Goal: Information Seeking & Learning: Learn about a topic

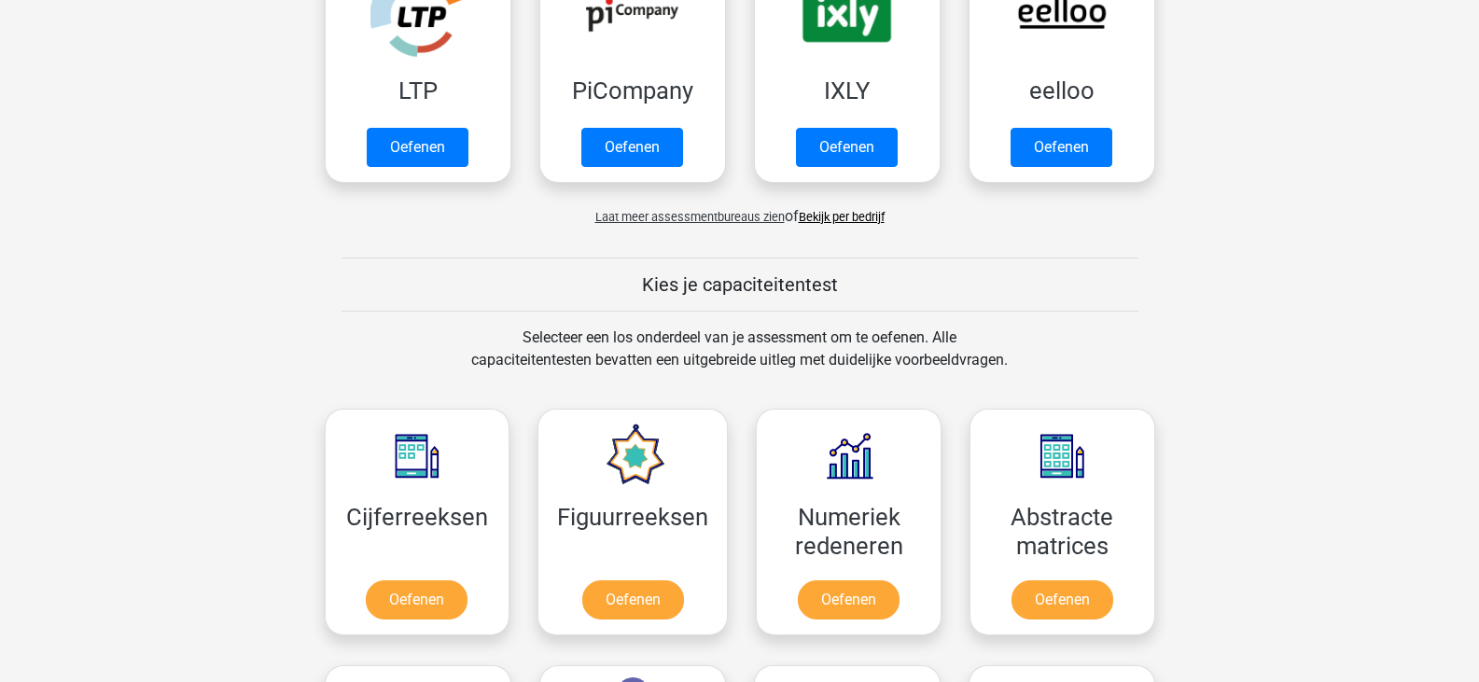
scroll to position [653, 0]
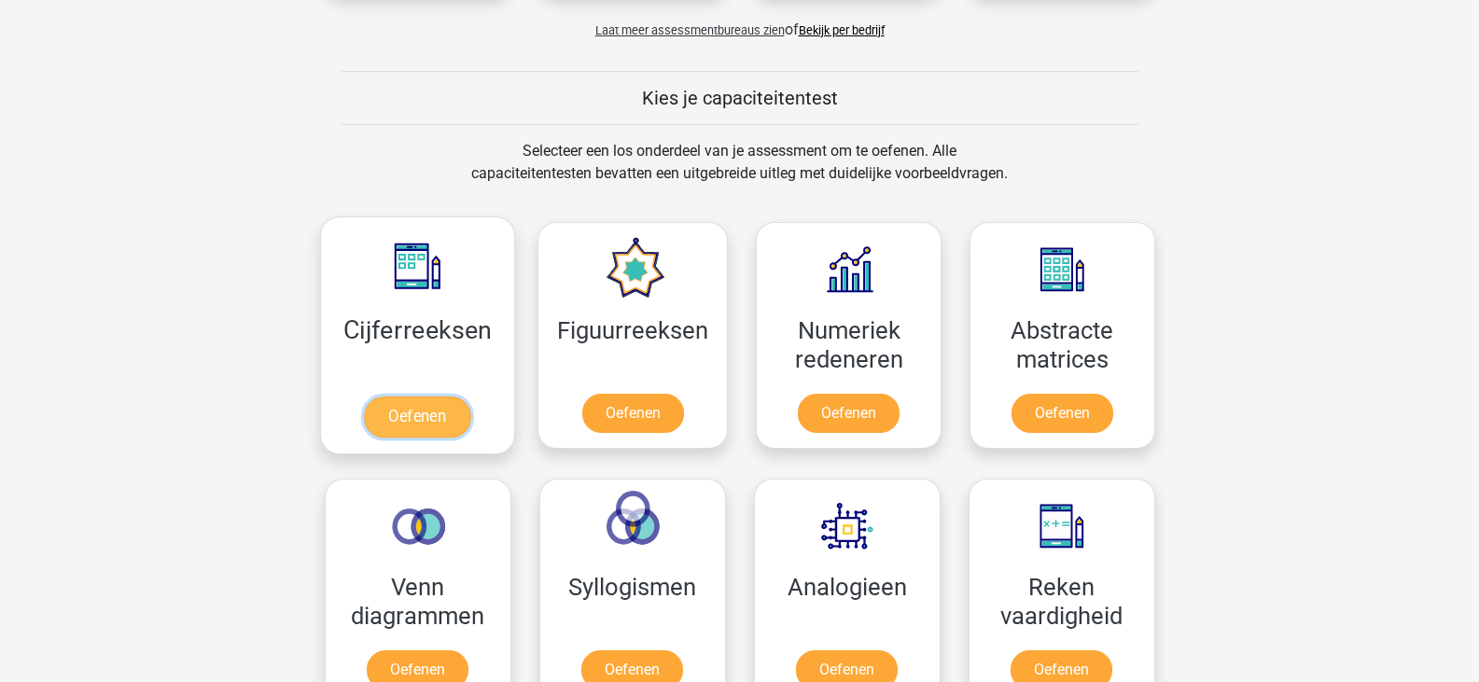
click at [402, 423] on link "Oefenen" at bounding box center [417, 417] width 106 height 41
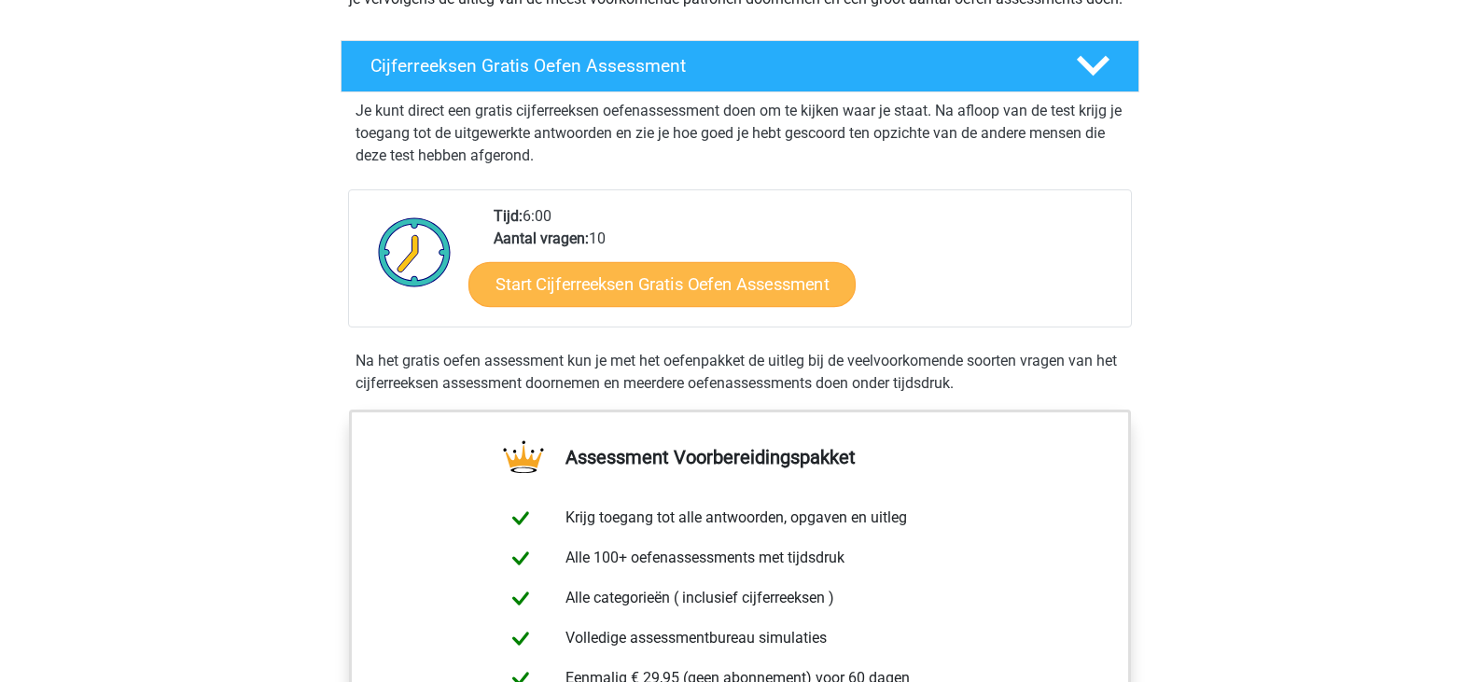
scroll to position [187, 0]
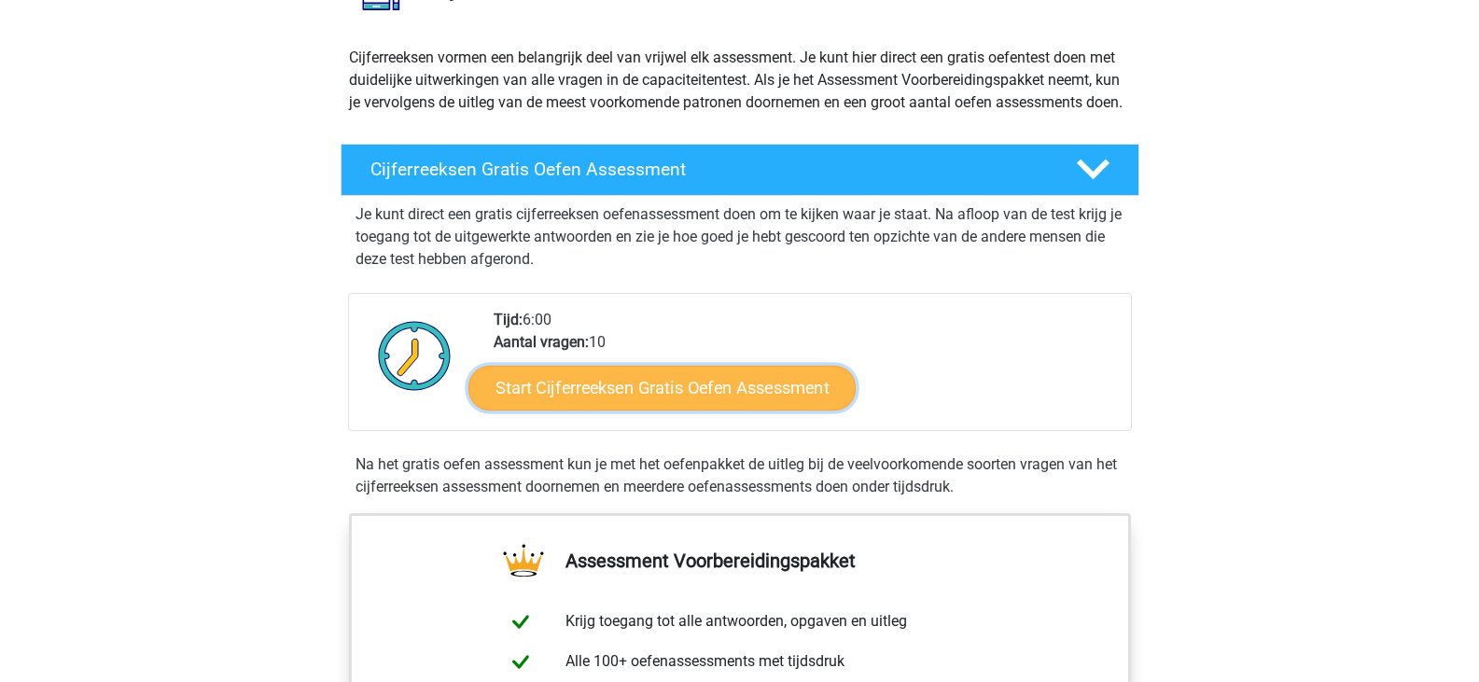
click at [591, 400] on link "Start Cijferreeksen Gratis Oefen Assessment" at bounding box center [661, 387] width 387 height 45
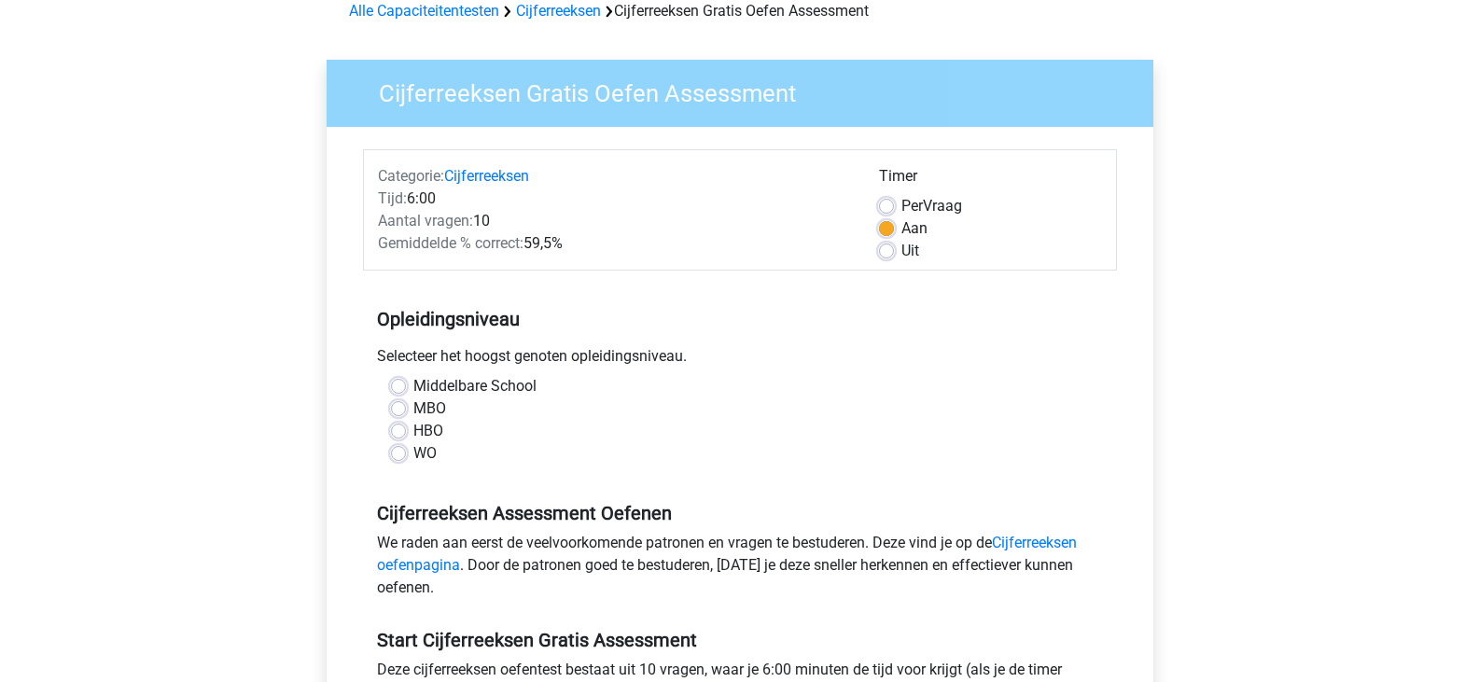
scroll to position [280, 0]
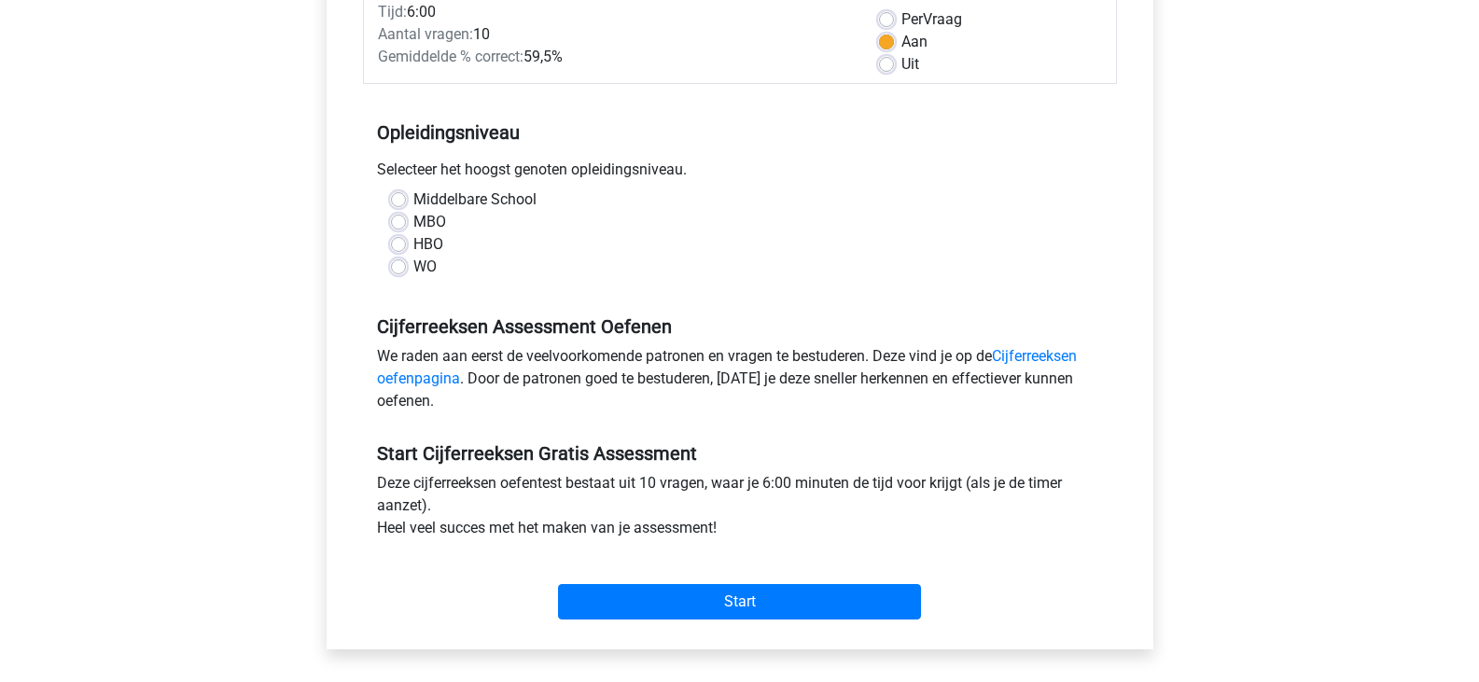
click at [426, 272] on label "WO" at bounding box center [424, 267] width 23 height 22
click at [406, 272] on input "WO" at bounding box center [398, 265] width 15 height 19
radio input "true"
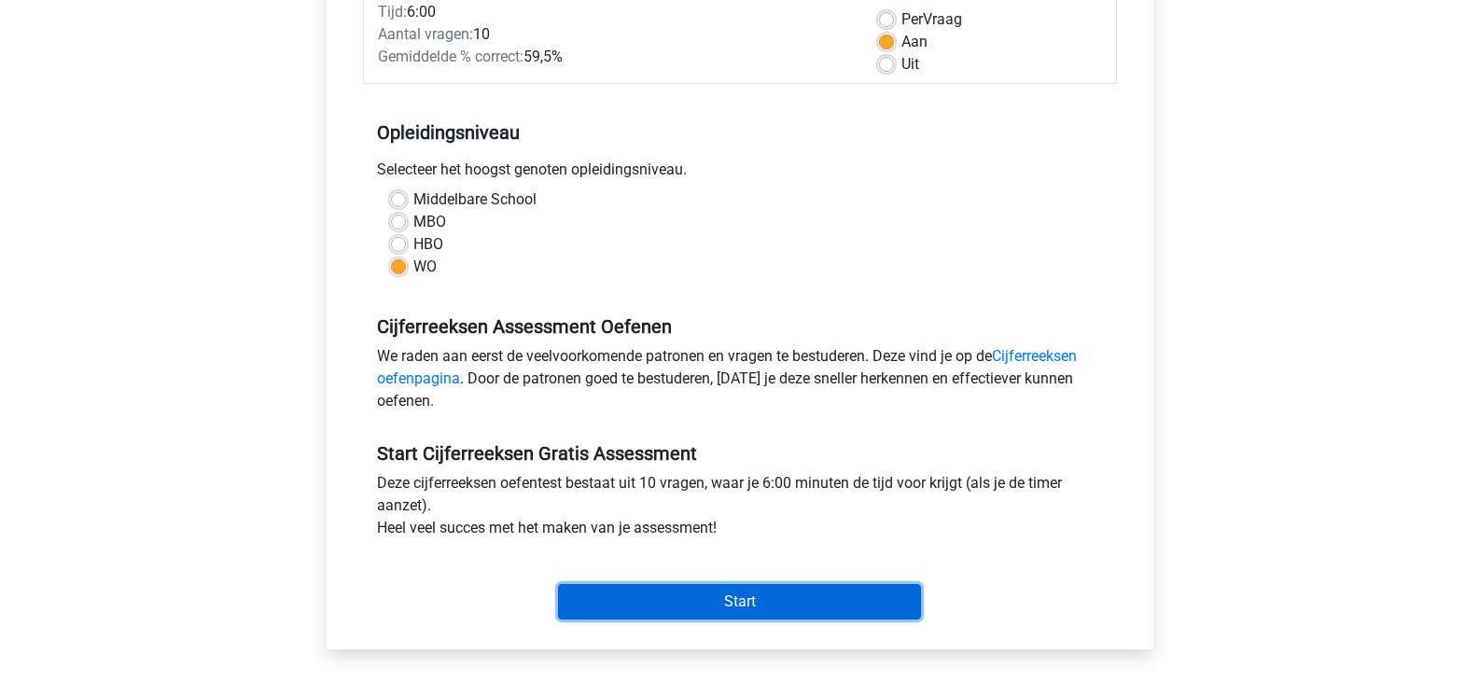
click at [678, 595] on input "Start" at bounding box center [739, 601] width 363 height 35
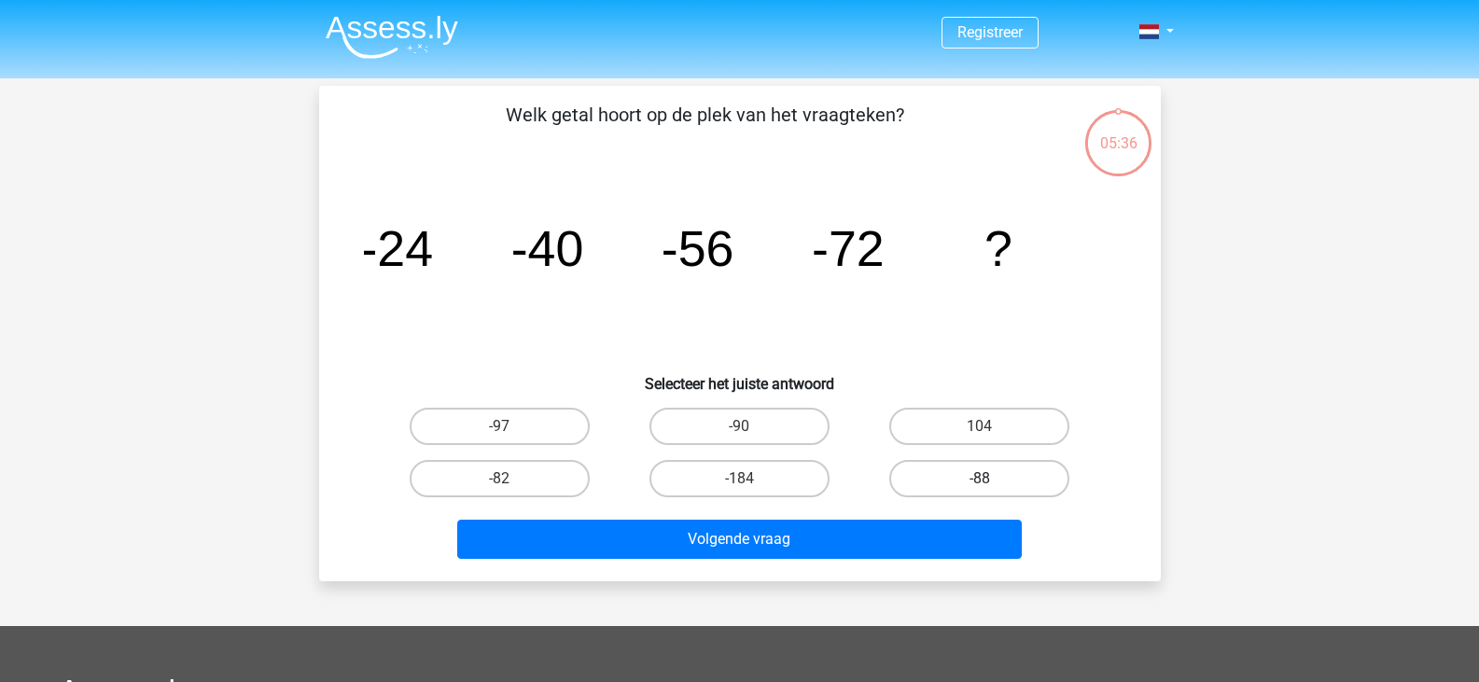
click at [919, 479] on label "-88" at bounding box center [979, 478] width 180 height 37
click at [980, 479] on input "-88" at bounding box center [986, 485] width 12 height 12
radio input "true"
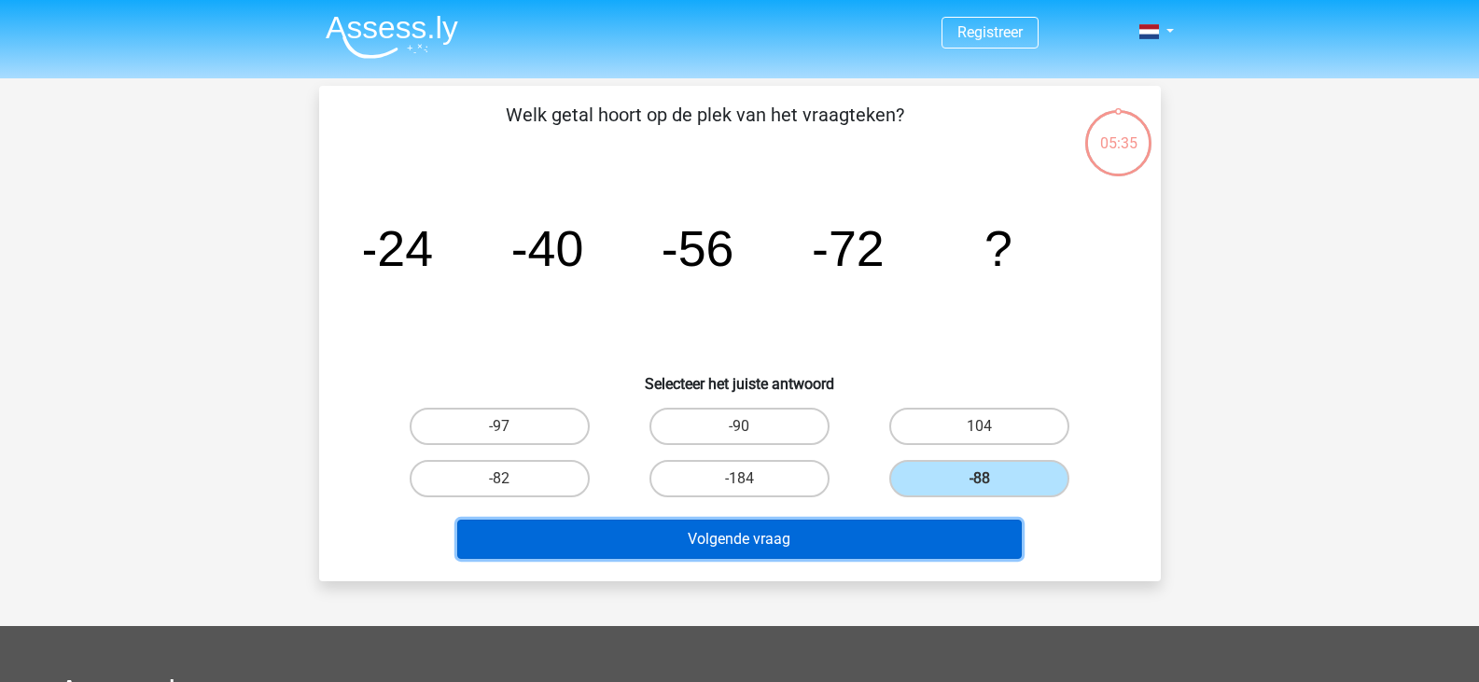
click at [888, 549] on button "Volgende vraag" at bounding box center [739, 539] width 565 height 39
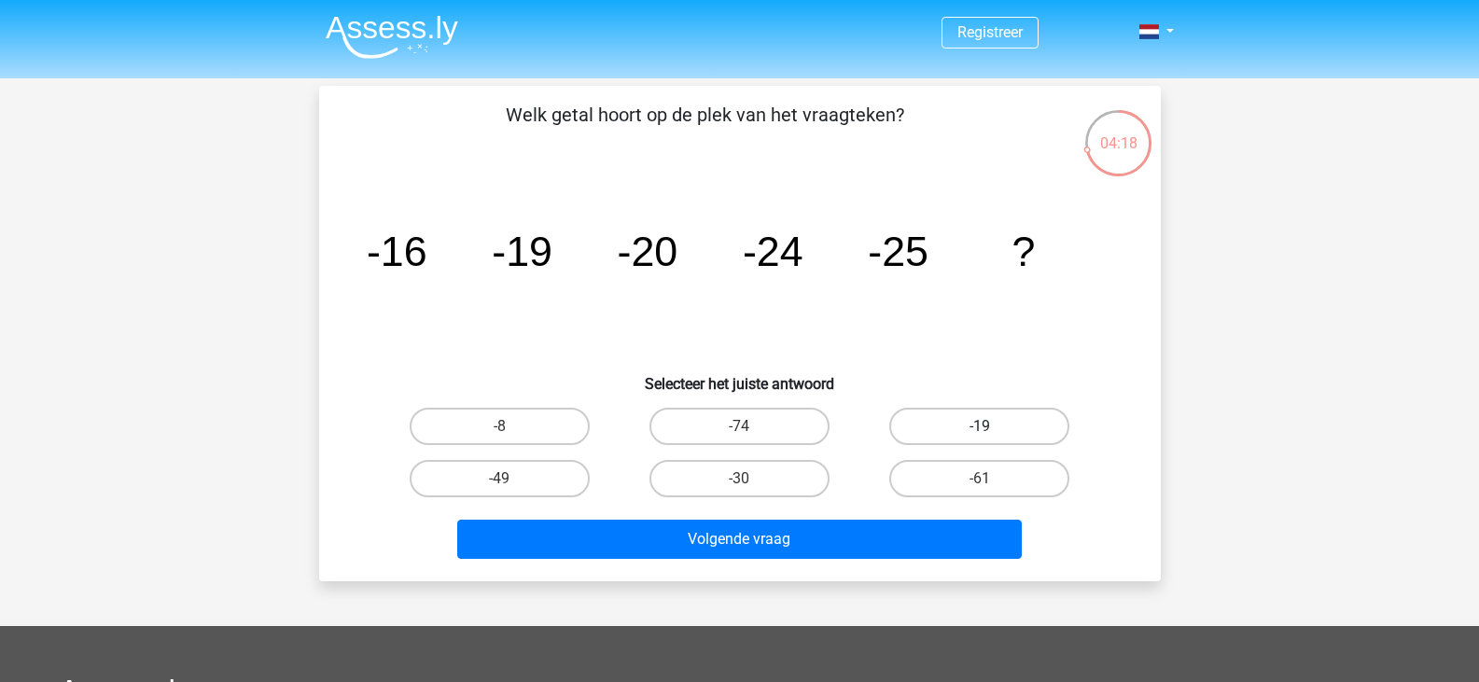
click at [949, 417] on label "-19" at bounding box center [979, 426] width 180 height 37
click at [980, 426] on input "-19" at bounding box center [986, 432] width 12 height 12
radio input "true"
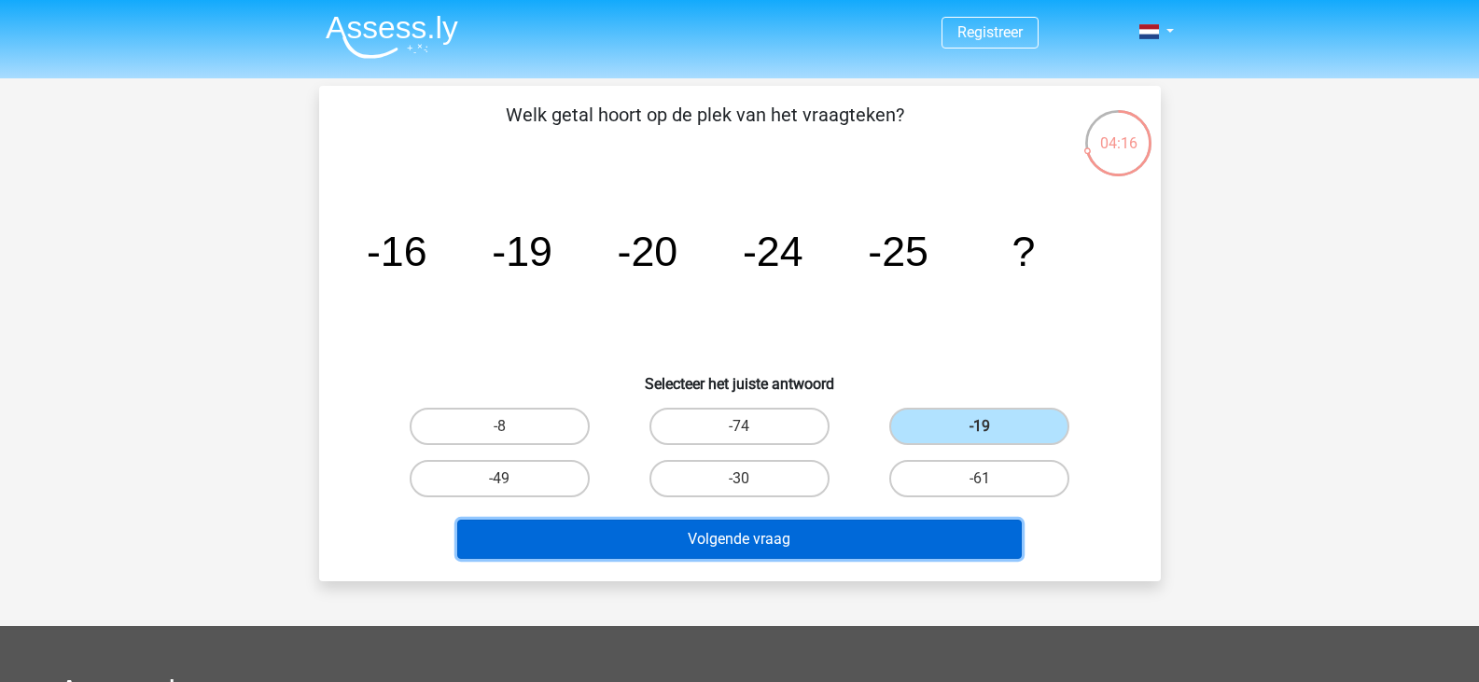
click at [817, 547] on button "Volgende vraag" at bounding box center [739, 539] width 565 height 39
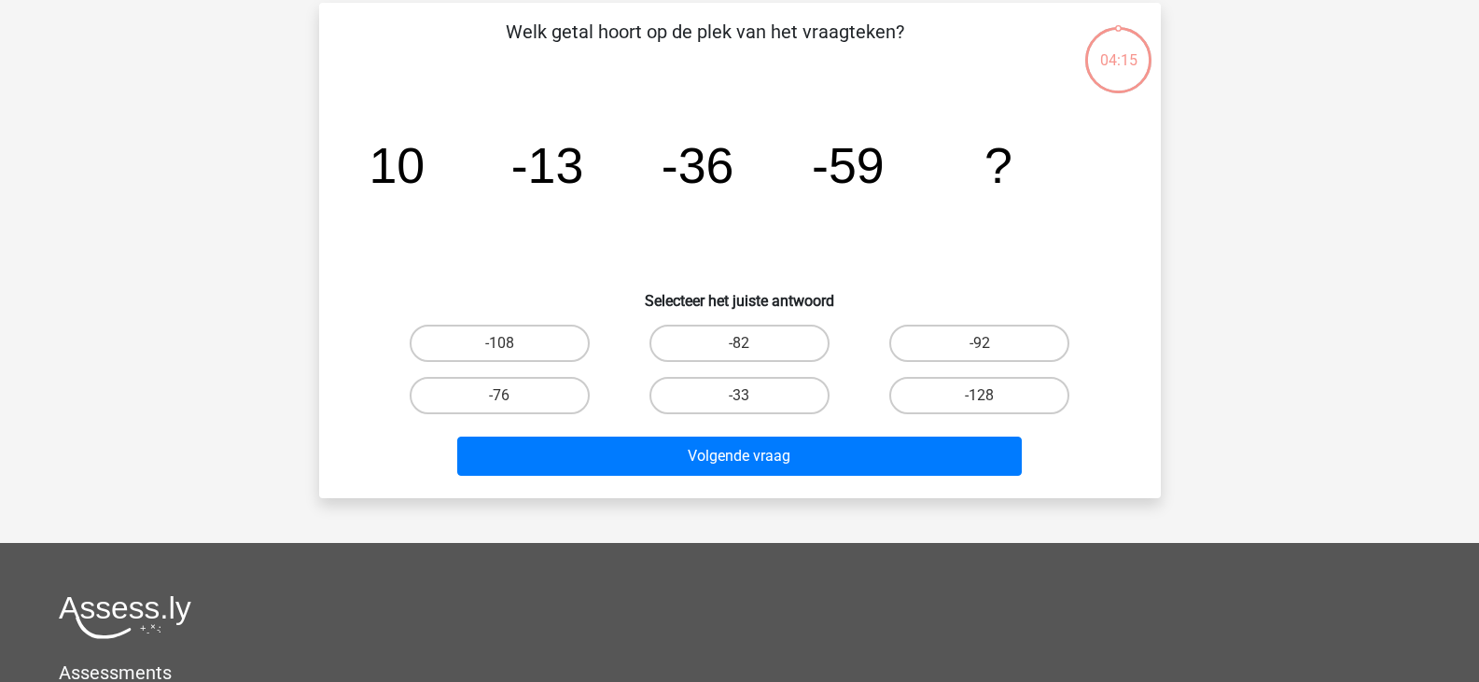
scroll to position [86, 0]
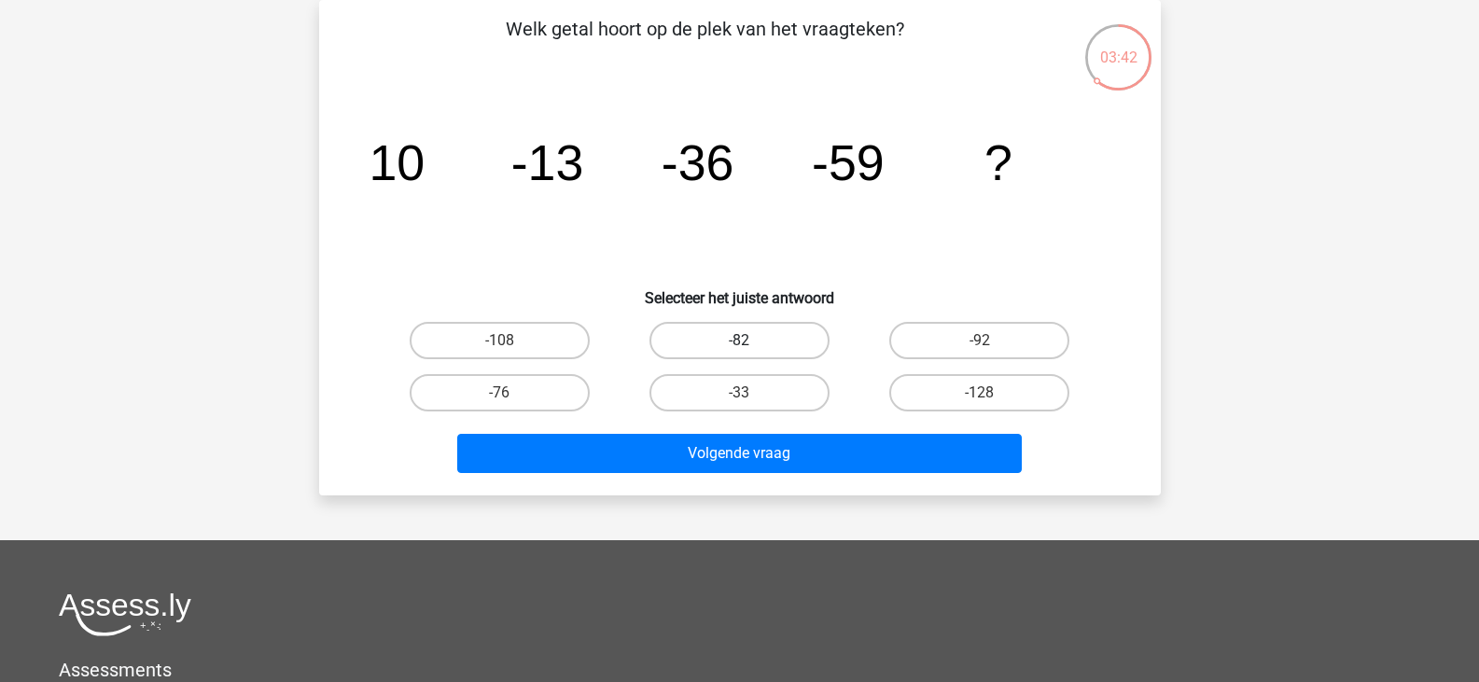
click at [732, 342] on label "-82" at bounding box center [739, 340] width 180 height 37
click at [739, 342] on input "-82" at bounding box center [745, 347] width 12 height 12
radio input "true"
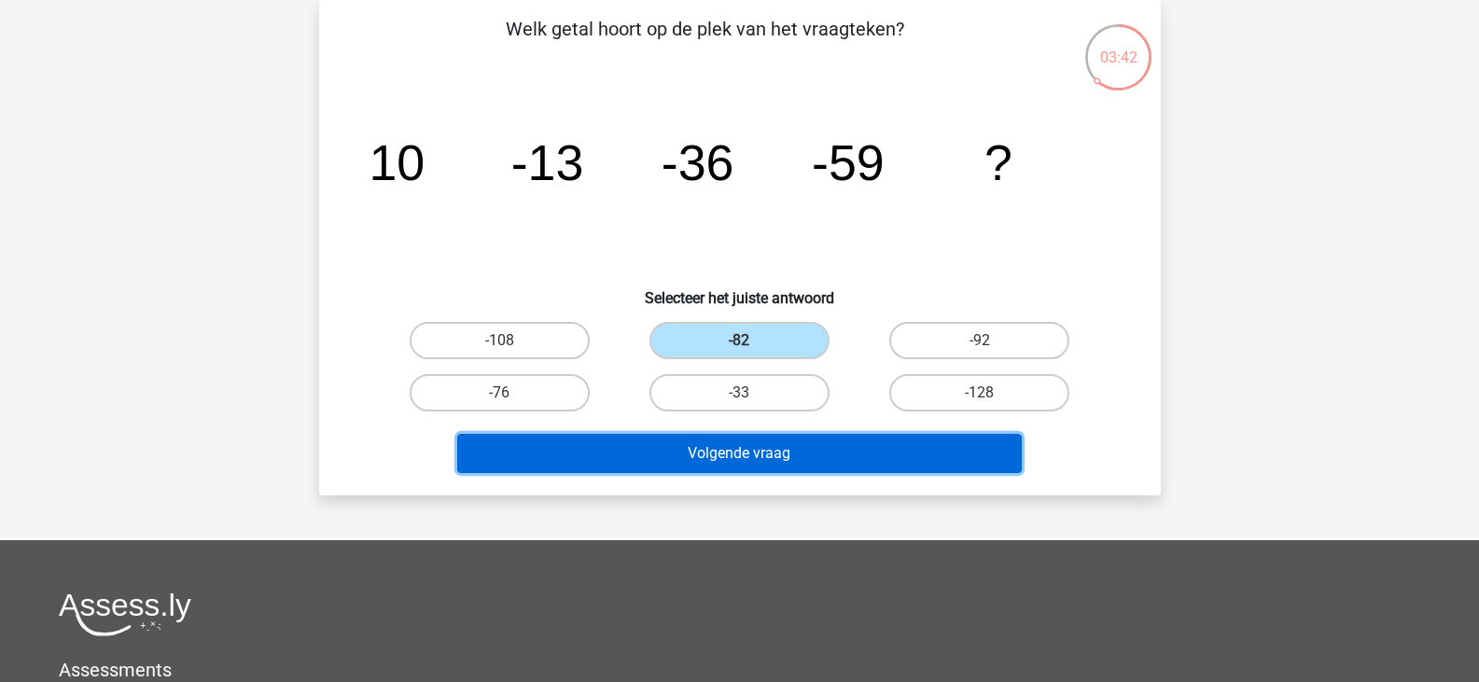
click at [754, 465] on button "Volgende vraag" at bounding box center [739, 453] width 565 height 39
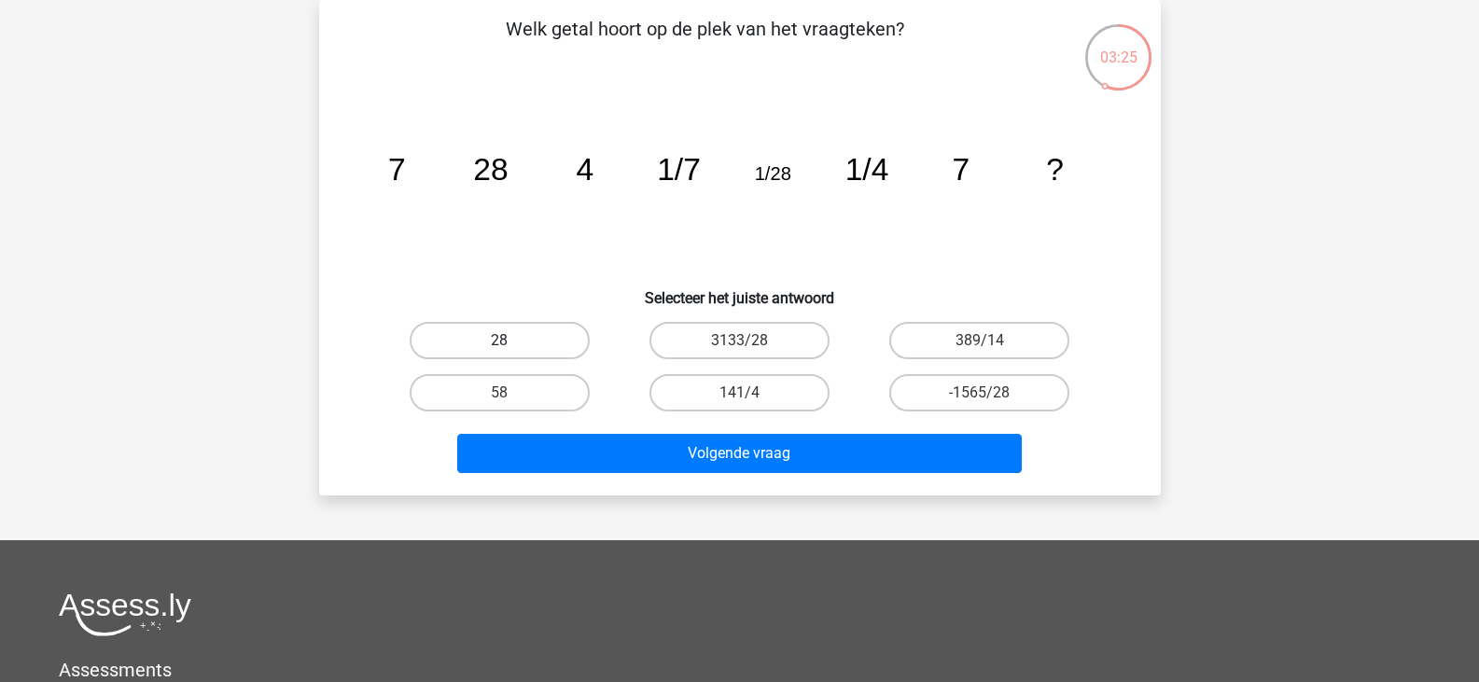
click at [552, 337] on label "28" at bounding box center [500, 340] width 180 height 37
click at [511, 341] on input "28" at bounding box center [505, 347] width 12 height 12
radio input "true"
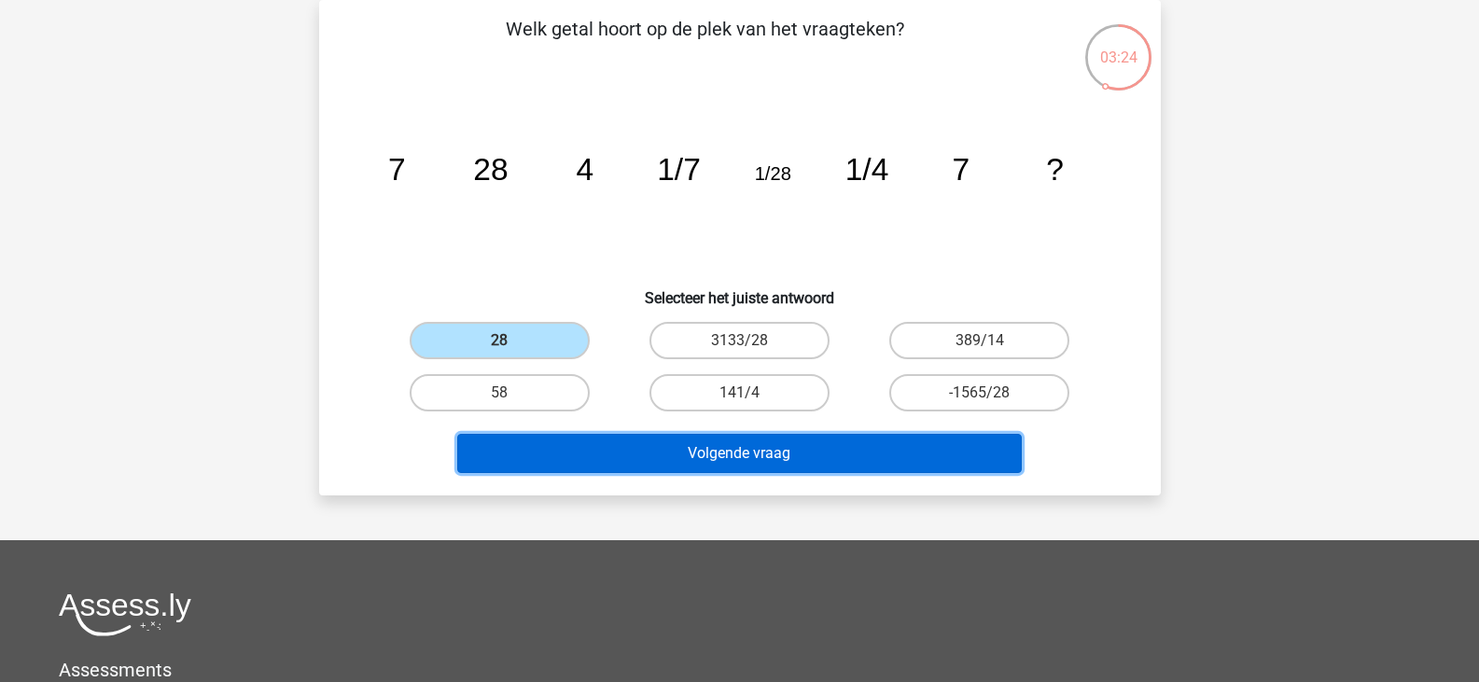
click at [724, 461] on button "Volgende vraag" at bounding box center [739, 453] width 565 height 39
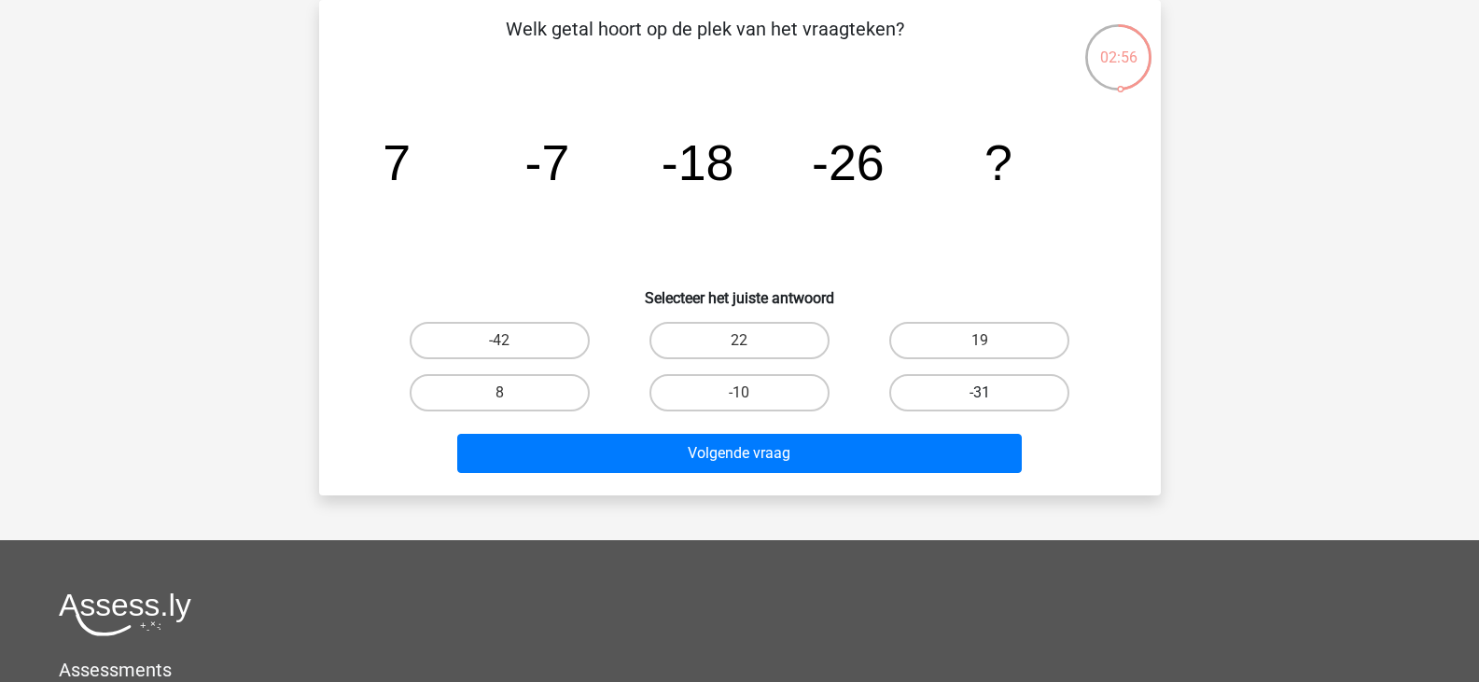
click at [928, 393] on label "-31" at bounding box center [979, 392] width 180 height 37
click at [980, 393] on input "-31" at bounding box center [986, 399] width 12 height 12
radio input "true"
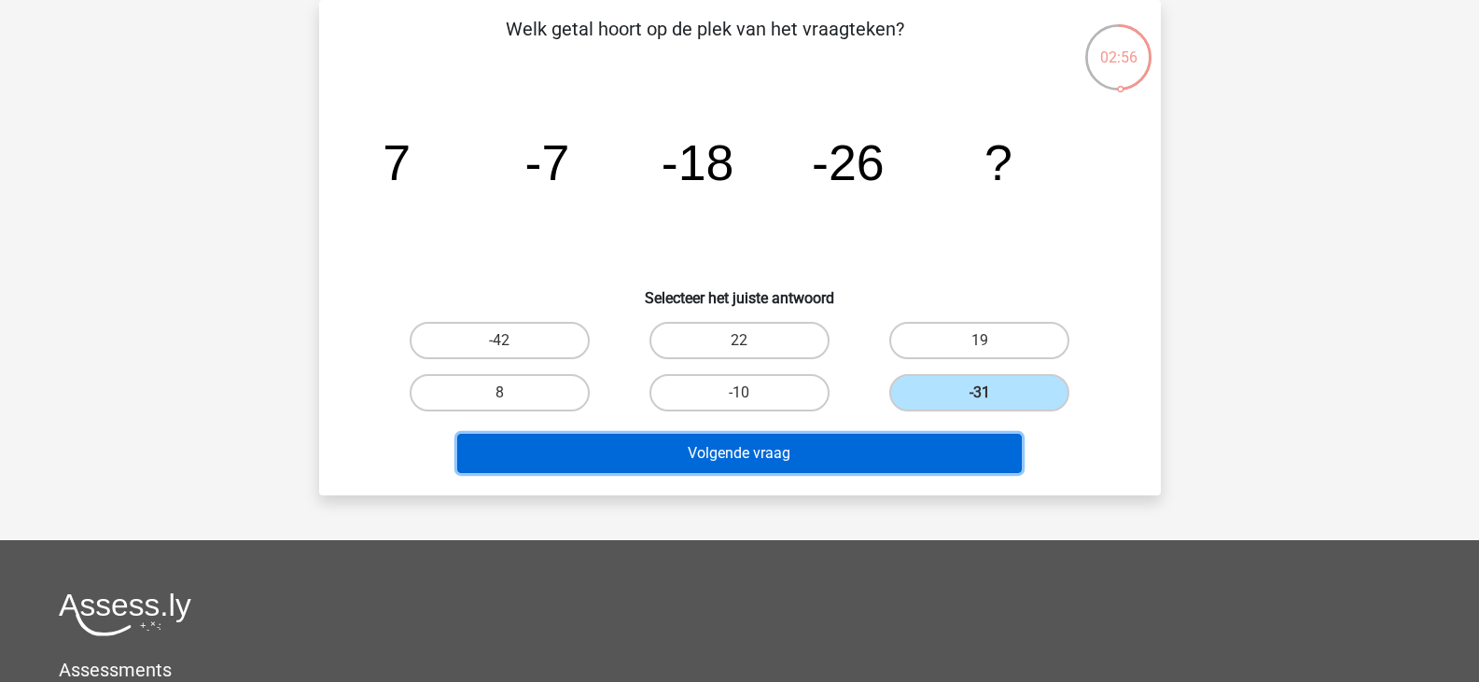
click at [878, 454] on button "Volgende vraag" at bounding box center [739, 453] width 565 height 39
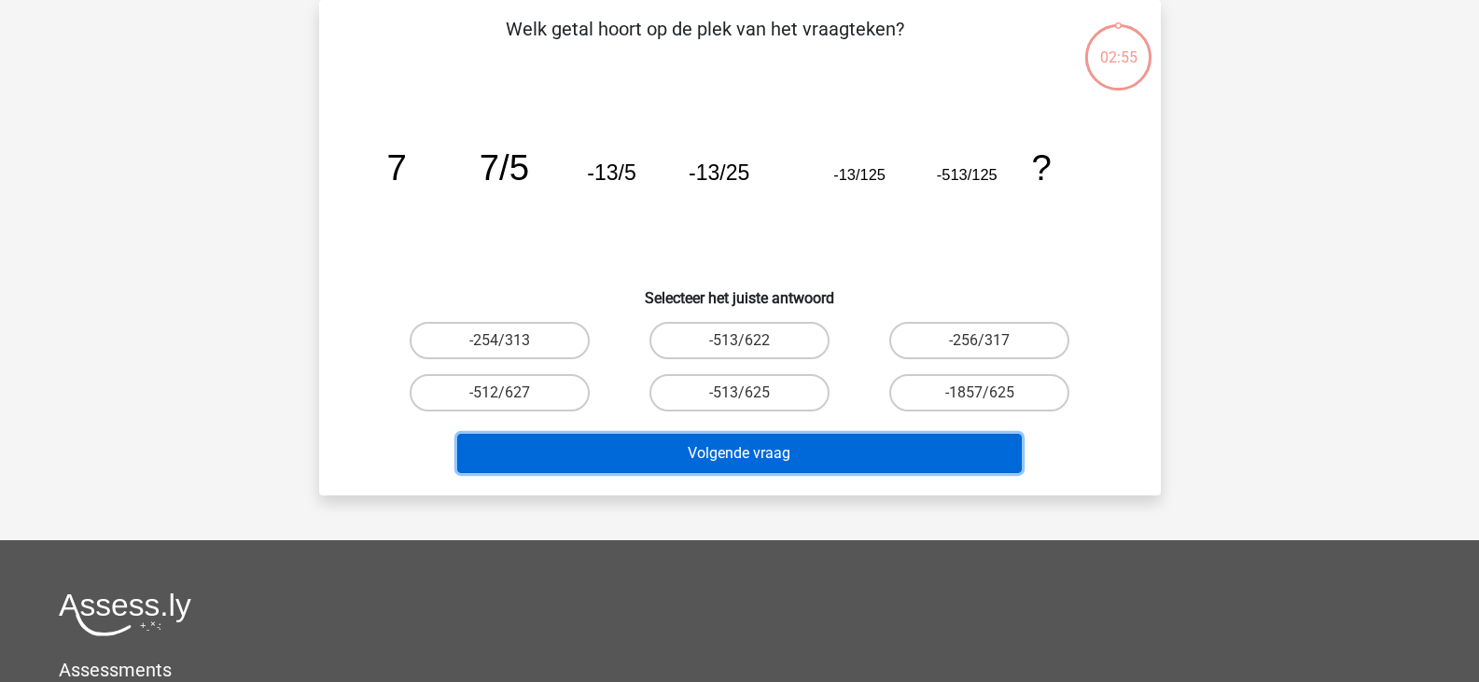
click at [878, 454] on button "Volgende vraag" at bounding box center [739, 453] width 565 height 39
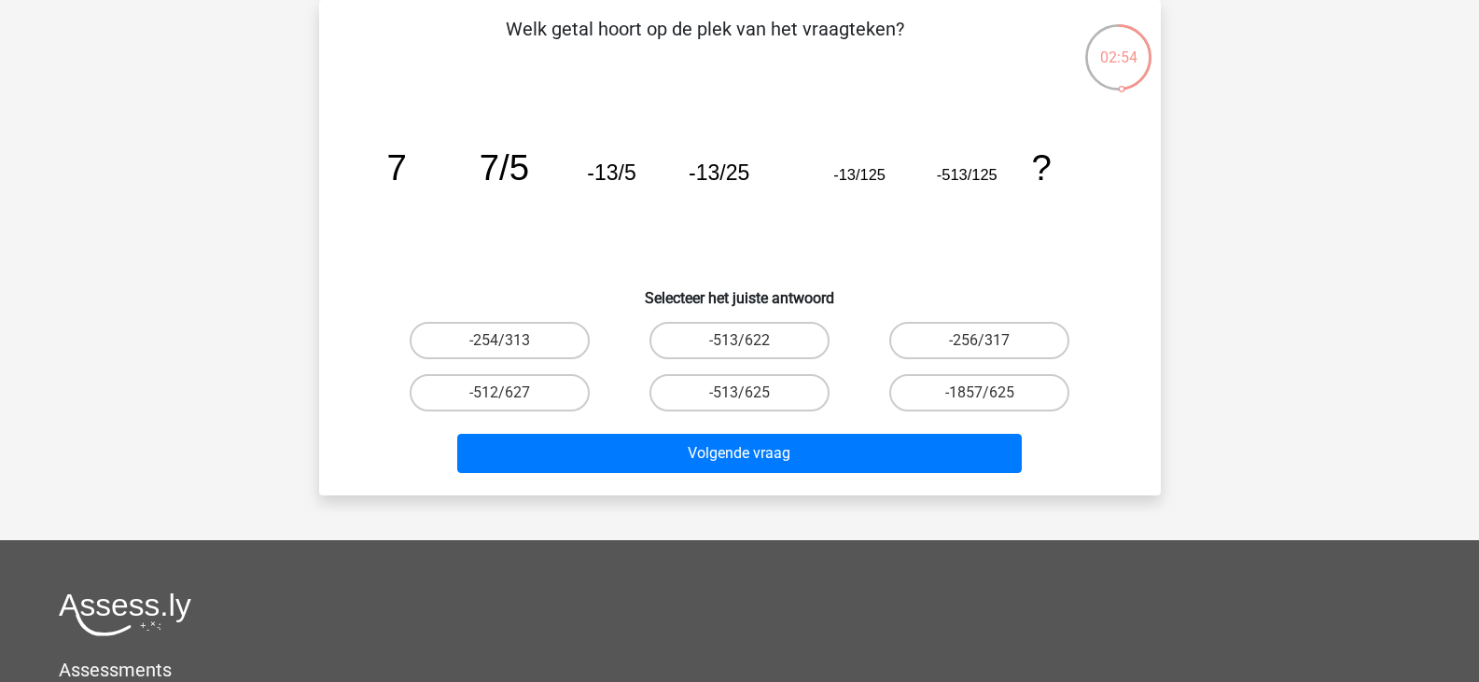
click at [681, 368] on div "-513/625" at bounding box center [740, 393] width 240 height 52
click at [735, 400] on label "-513/625" at bounding box center [739, 392] width 180 height 37
click at [739, 400] on input "-513/625" at bounding box center [745, 399] width 12 height 12
radio input "true"
click at [579, 369] on div "-512/627" at bounding box center [500, 393] width 240 height 52
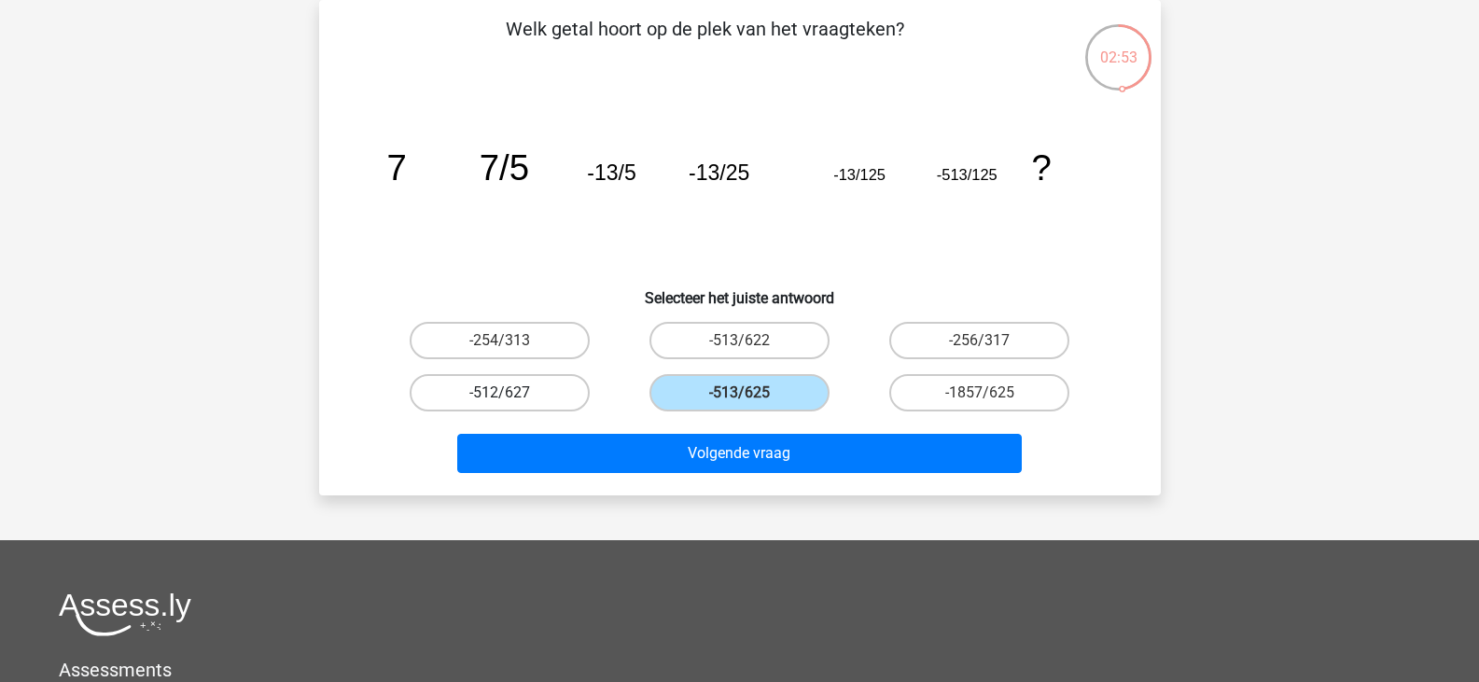
click at [557, 377] on label "-512/627" at bounding box center [500, 392] width 180 height 37
click at [511, 393] on input "-512/627" at bounding box center [505, 399] width 12 height 12
radio input "true"
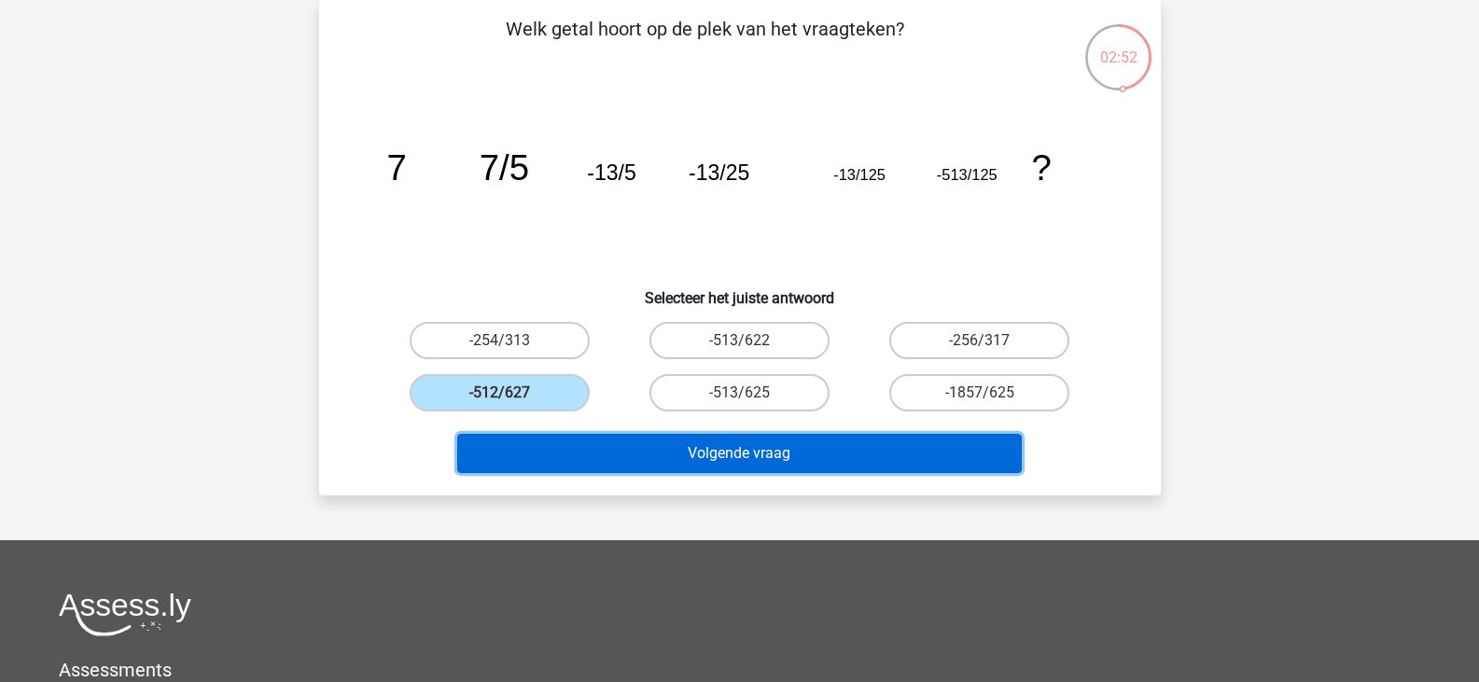
click at [584, 435] on button "Volgende vraag" at bounding box center [739, 453] width 565 height 39
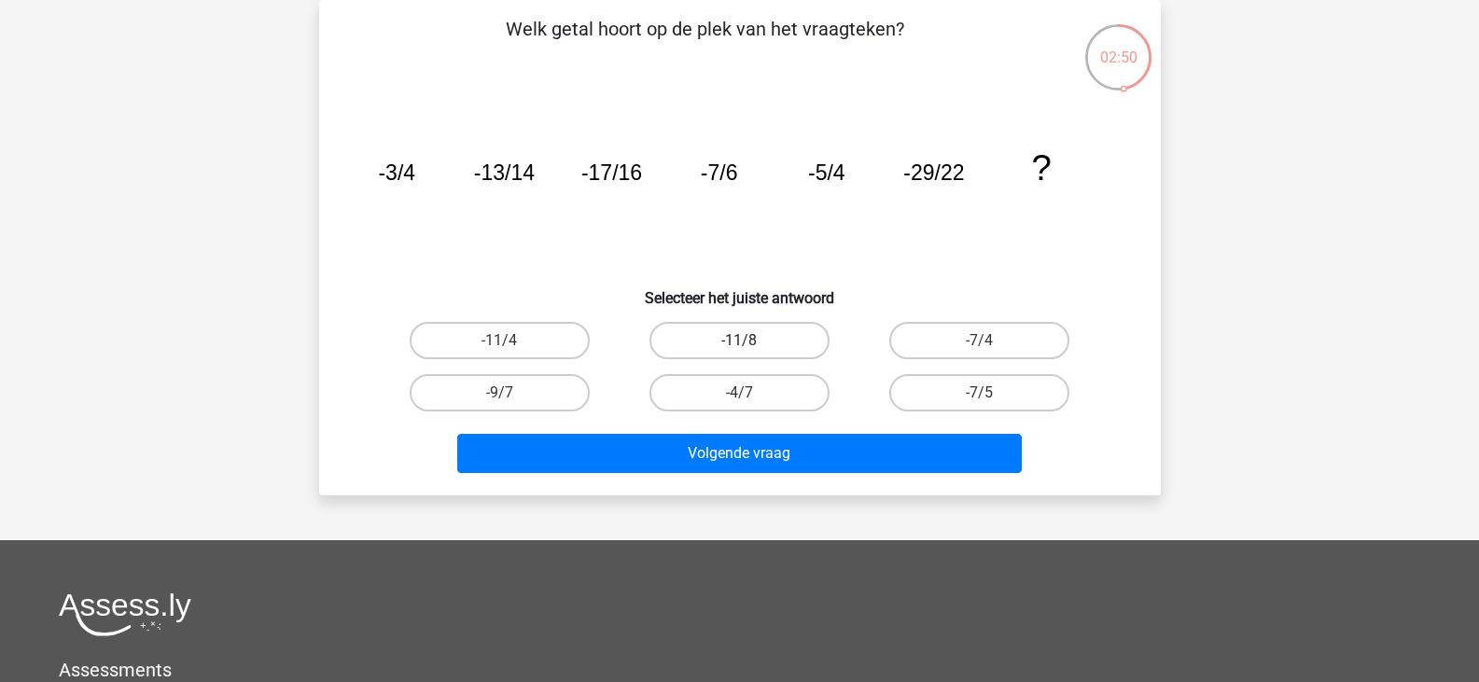
click at [717, 338] on label "-11/8" at bounding box center [739, 340] width 180 height 37
click at [739, 341] on input "-11/8" at bounding box center [745, 347] width 12 height 12
radio input "true"
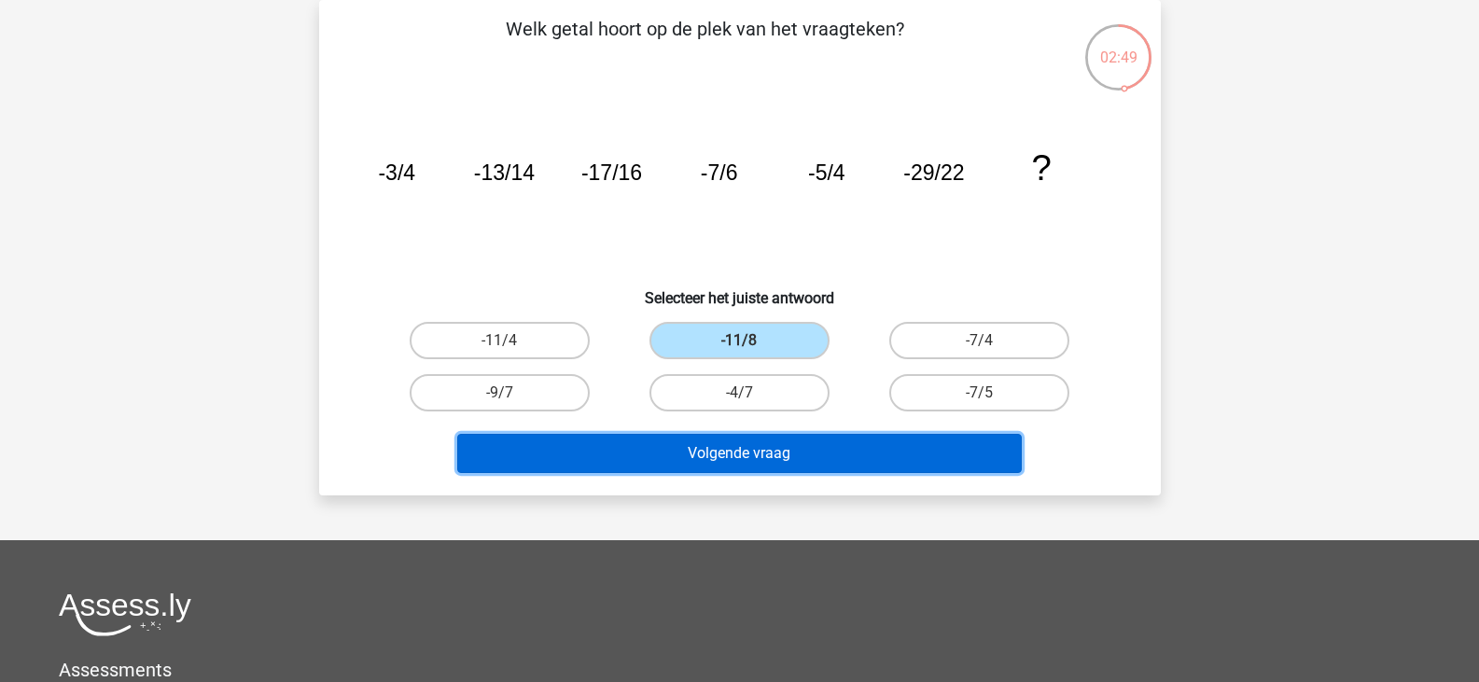
click at [733, 436] on button "Volgende vraag" at bounding box center [739, 453] width 565 height 39
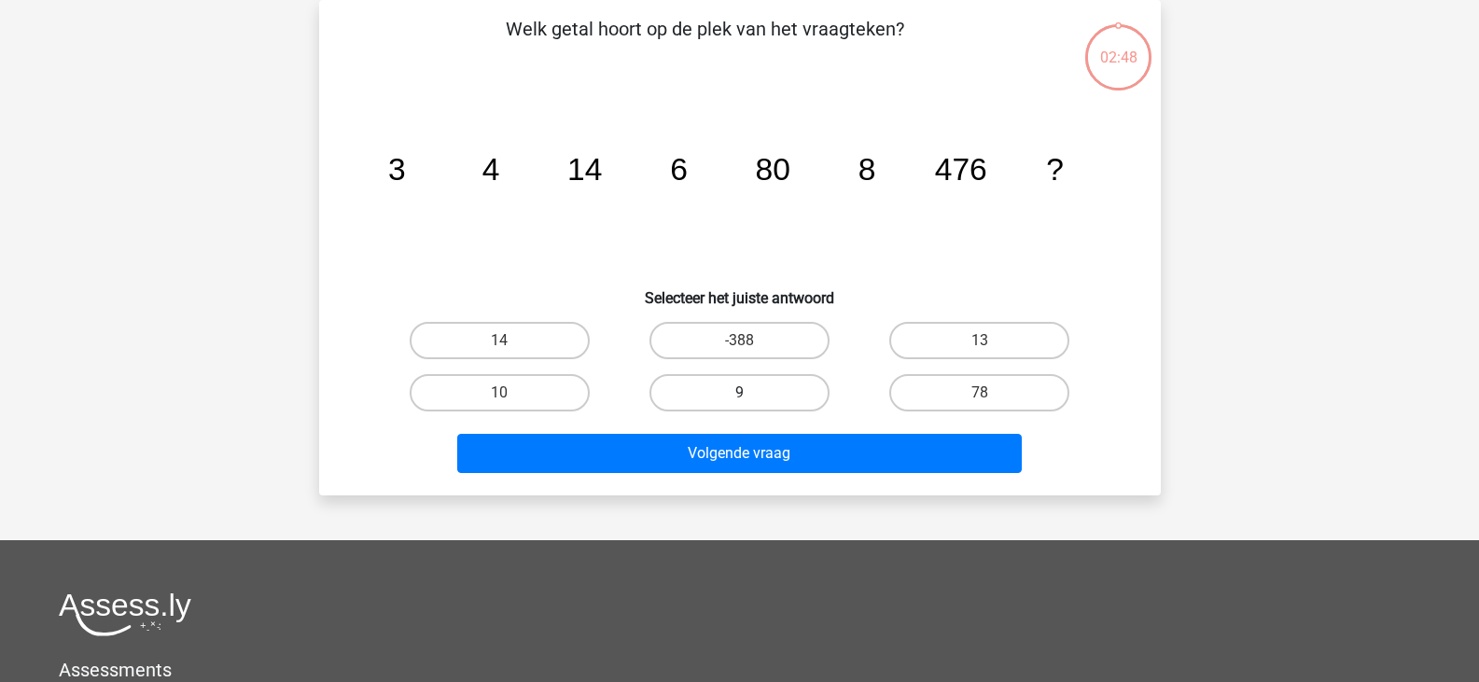
click at [729, 385] on label "9" at bounding box center [739, 392] width 180 height 37
click at [739, 393] on input "9" at bounding box center [745, 399] width 12 height 12
radio input "true"
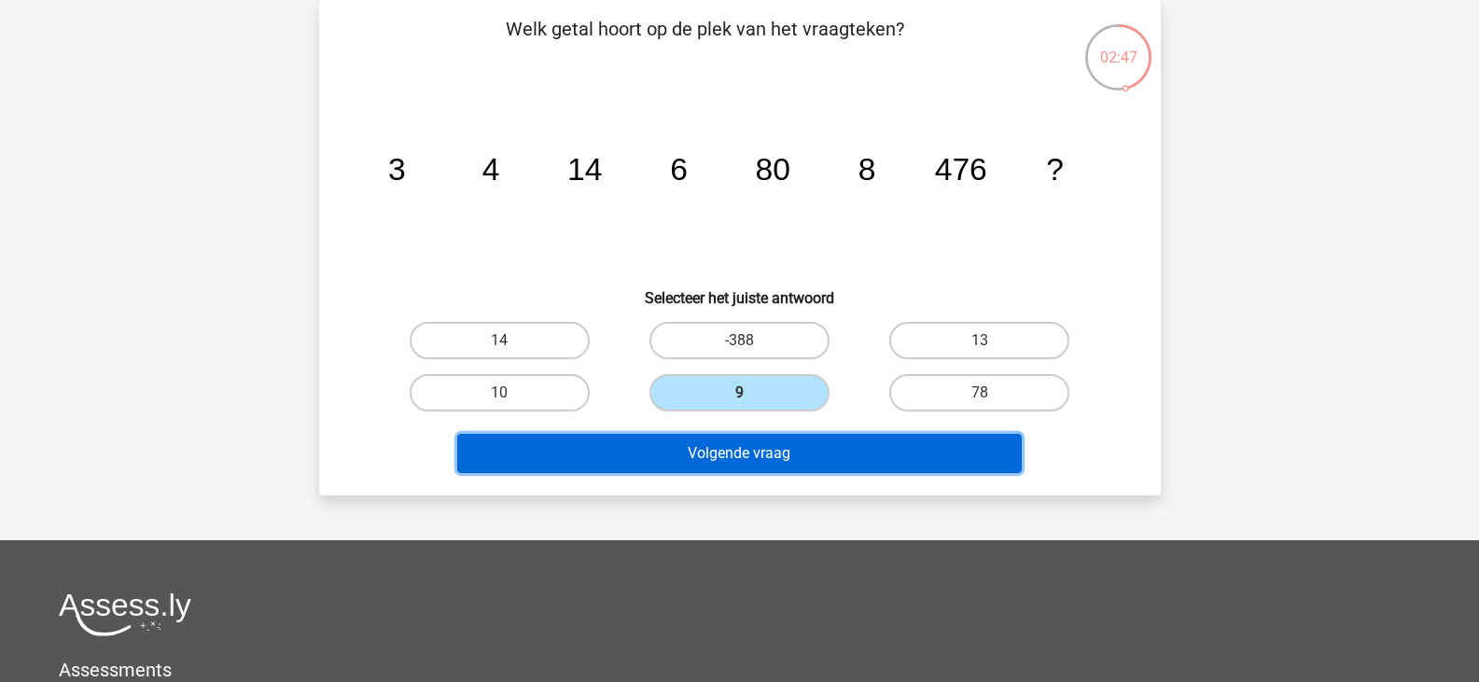
click at [740, 443] on button "Volgende vraag" at bounding box center [739, 453] width 565 height 39
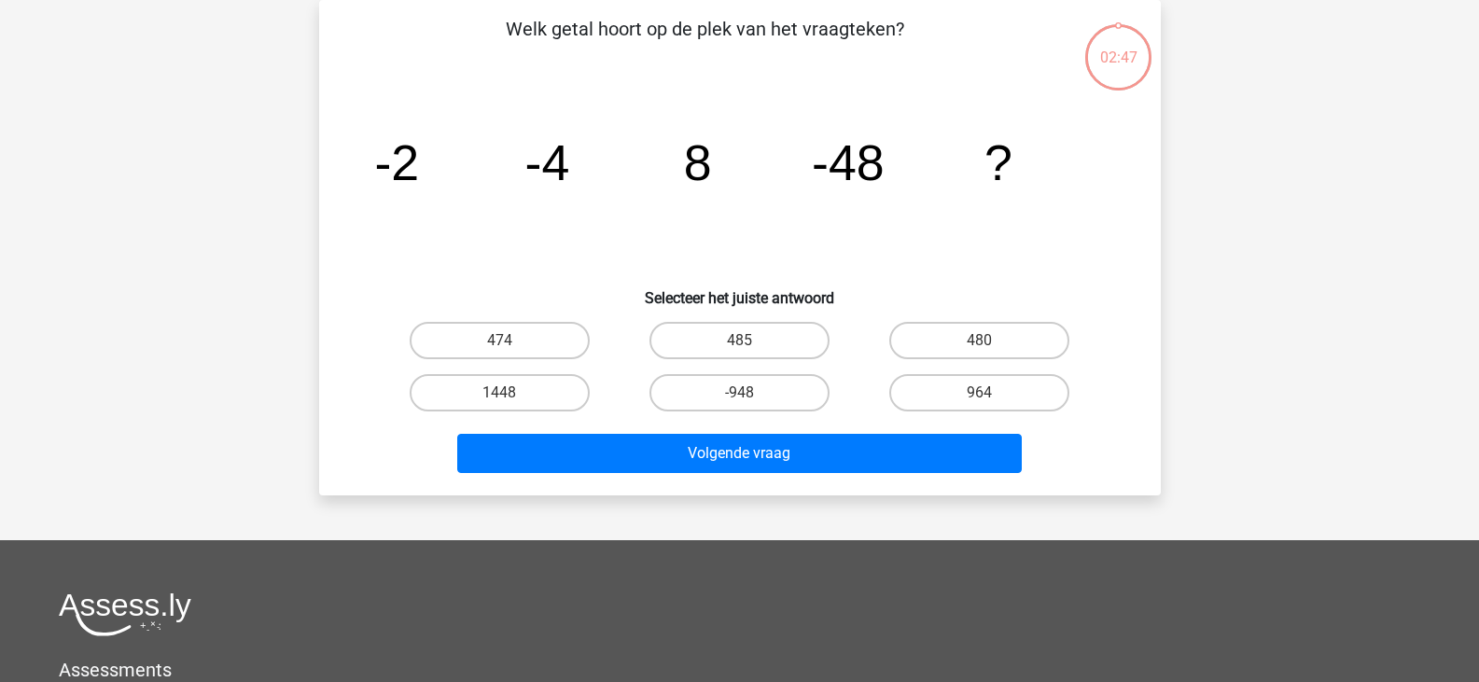
click at [727, 363] on div "485" at bounding box center [740, 340] width 240 height 52
click at [750, 343] on input "485" at bounding box center [745, 347] width 12 height 12
radio input "true"
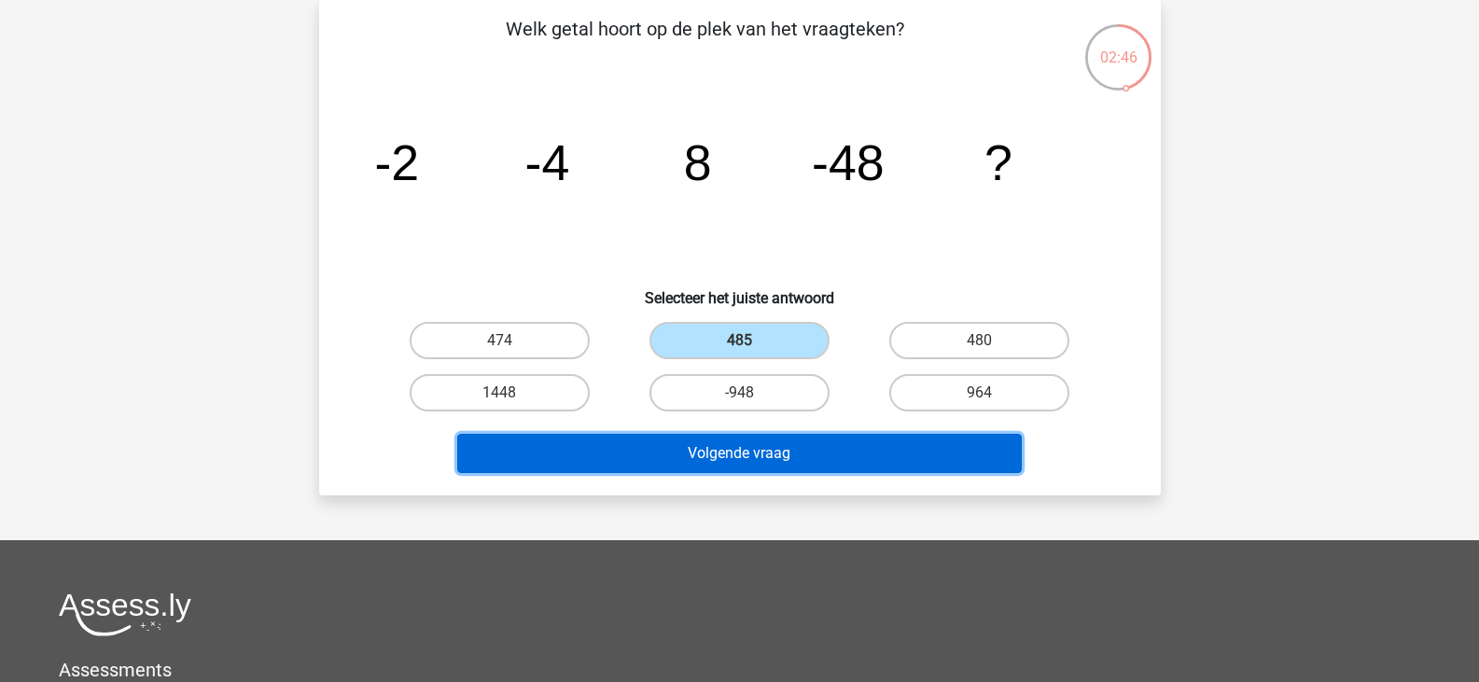
click at [745, 440] on button "Volgende vraag" at bounding box center [739, 453] width 565 height 39
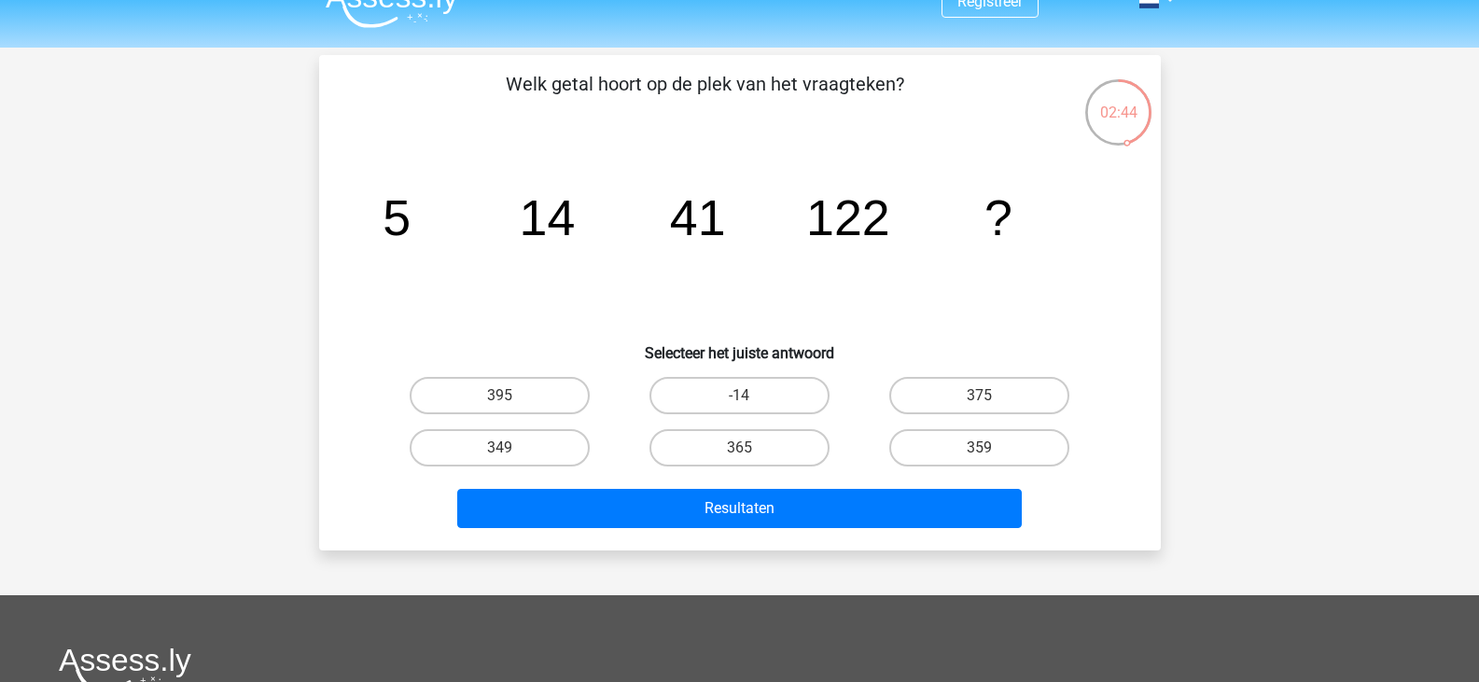
scroll to position [0, 0]
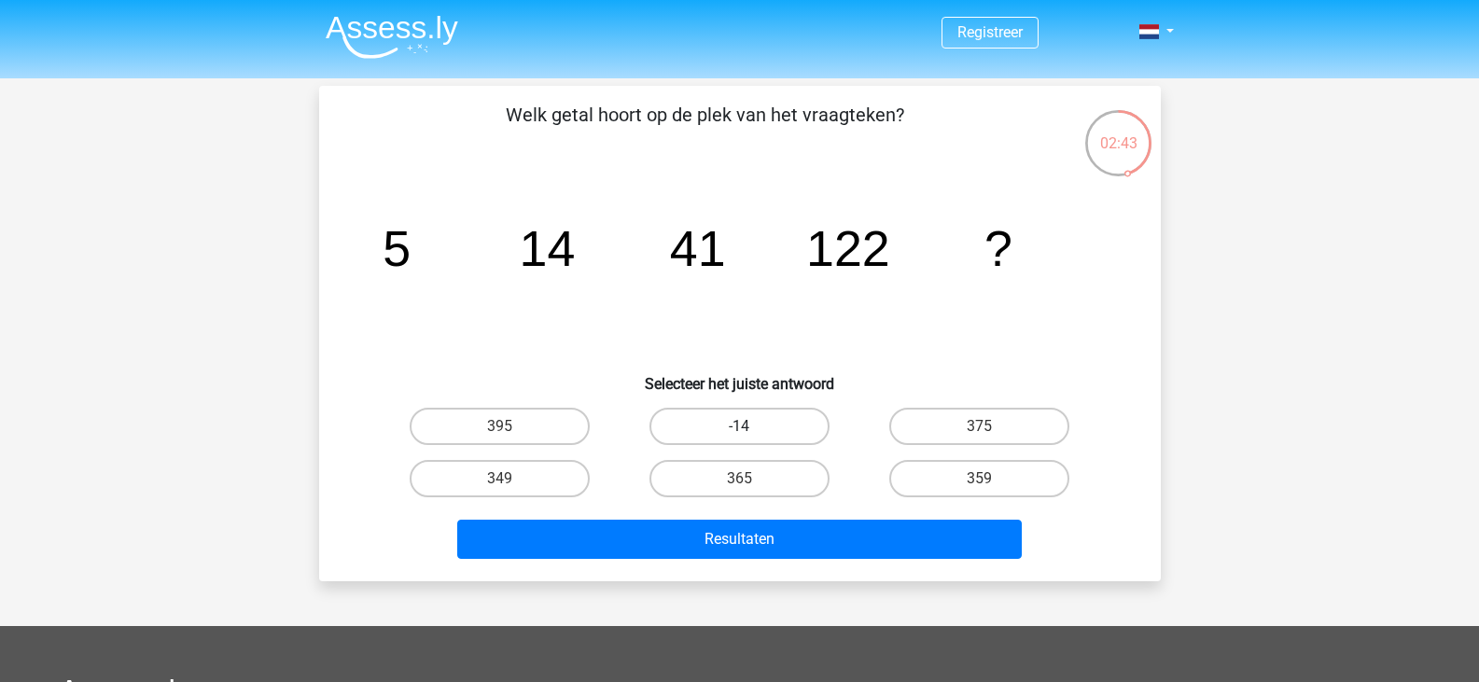
click at [740, 440] on label "-14" at bounding box center [739, 426] width 180 height 37
click at [740, 439] on input "-14" at bounding box center [745, 432] width 12 height 12
radio input "true"
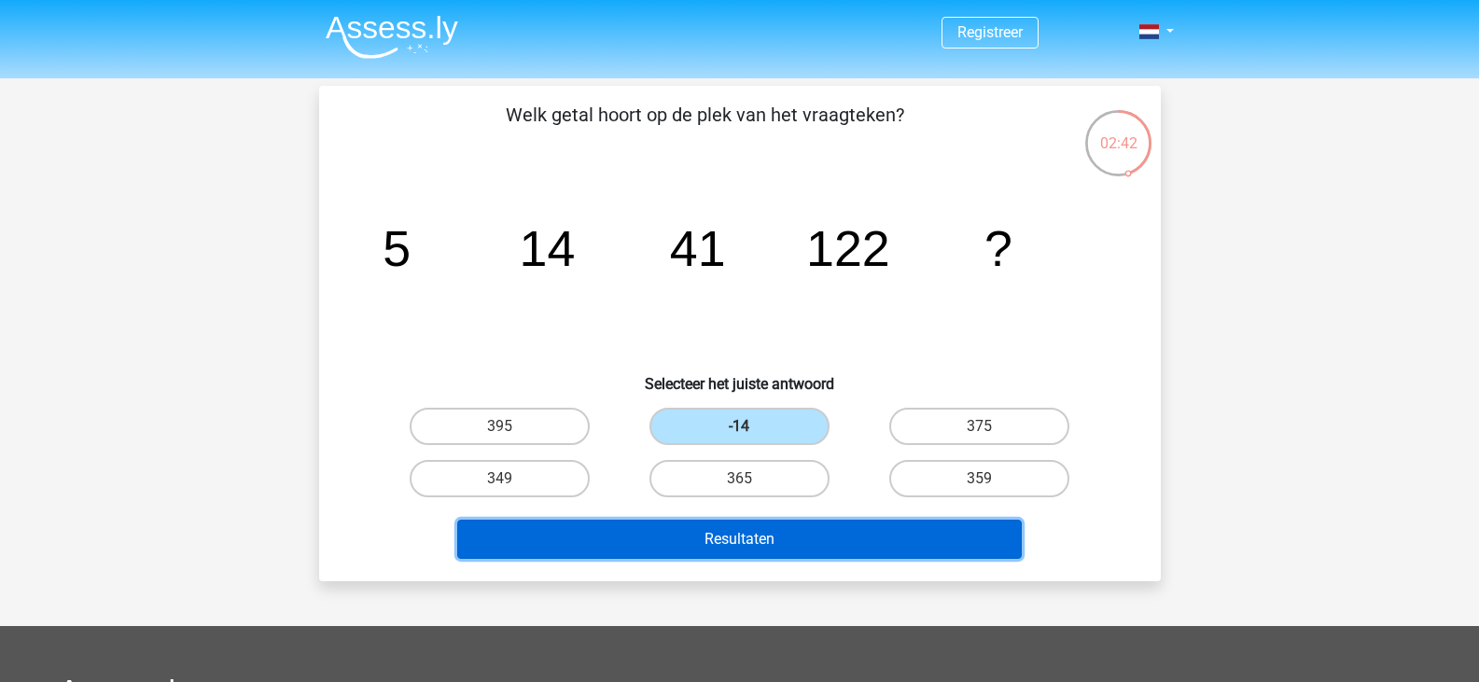
click at [749, 529] on button "Resultaten" at bounding box center [739, 539] width 565 height 39
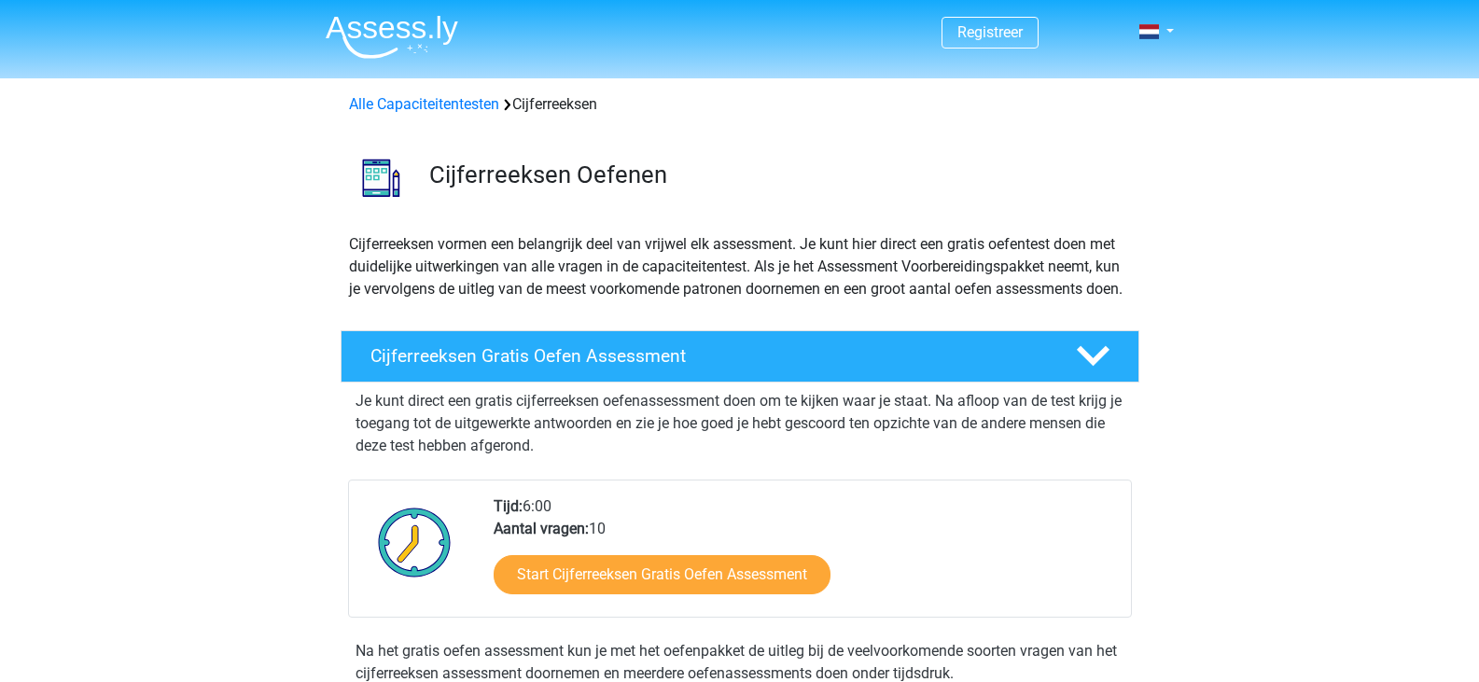
scroll to position [249, 0]
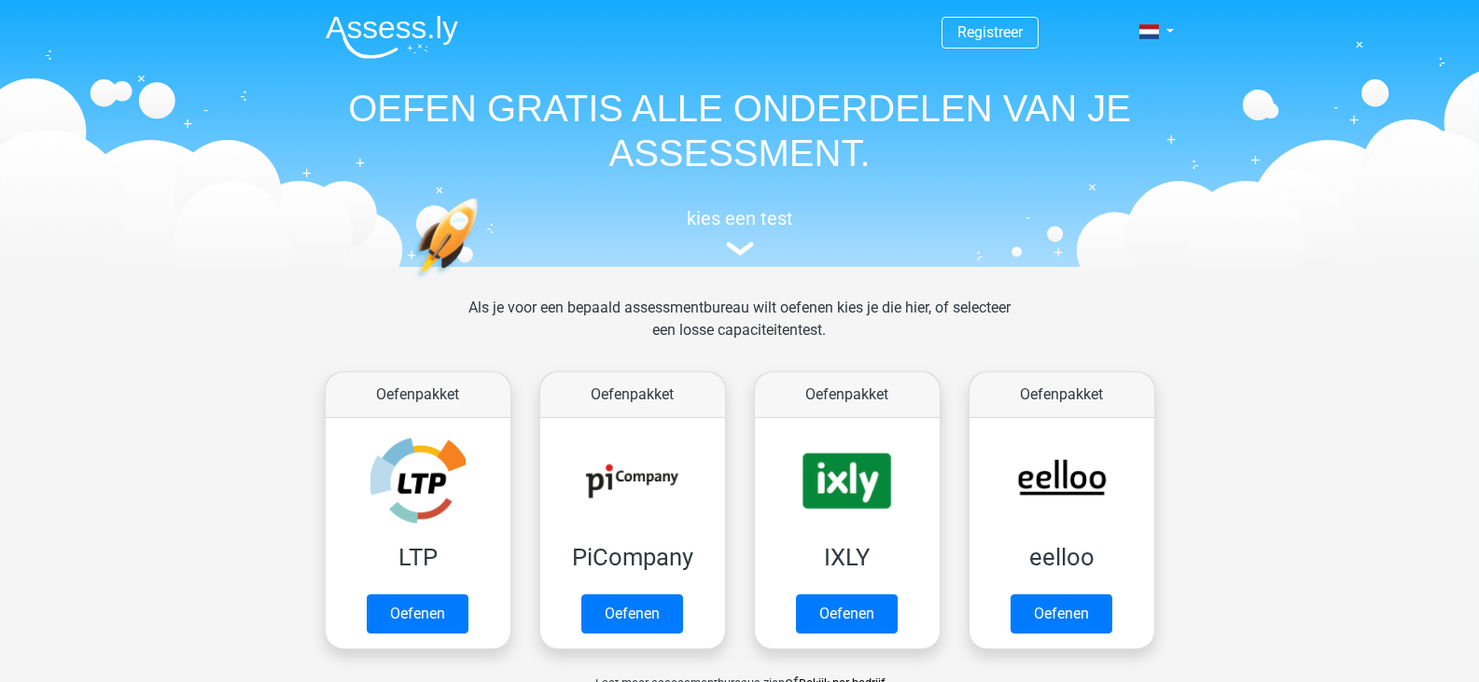
scroll to position [726, 0]
